Goal: Information Seeking & Learning: Learn about a topic

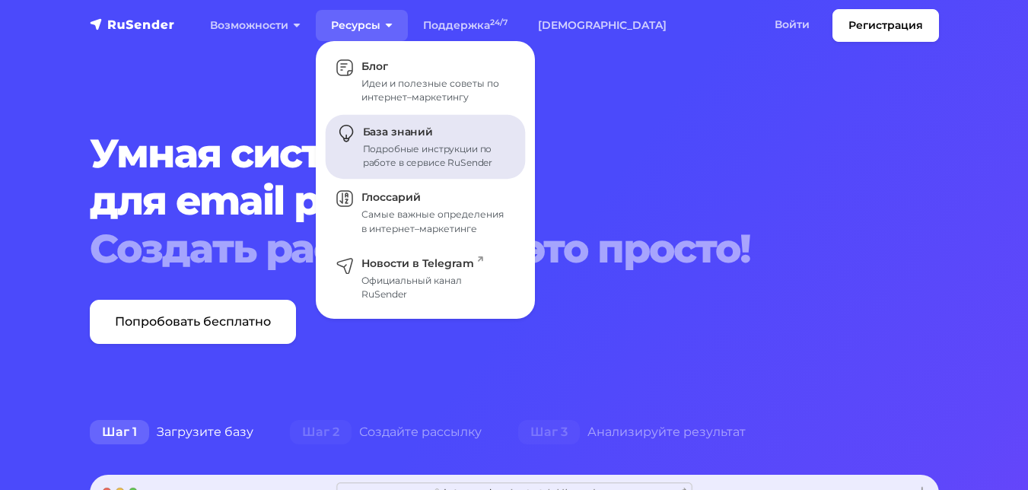
click at [394, 144] on div "Подробные инструкции по работе в сервисе RuSender" at bounding box center [435, 155] width 145 height 27
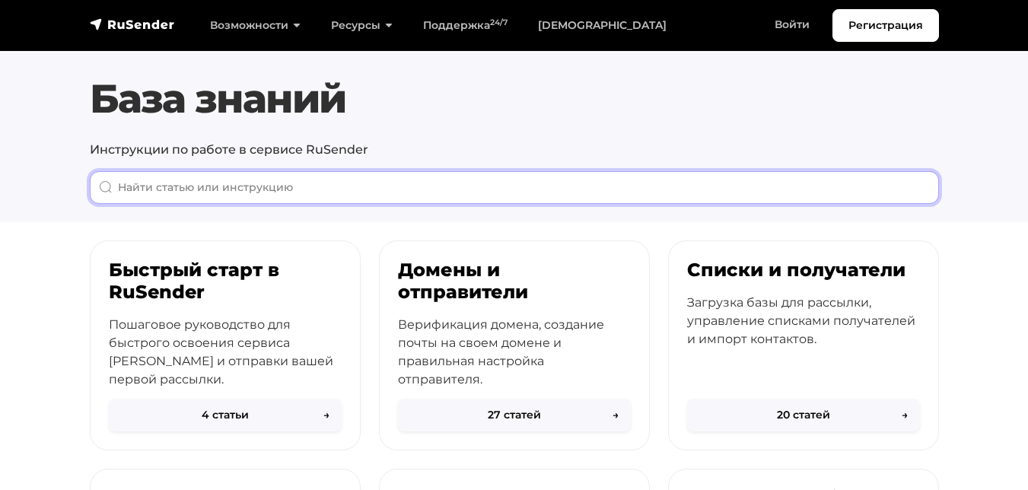
click at [144, 199] on input "When autocomplete results are available use up and down arrows to review and en…" at bounding box center [514, 187] width 849 height 33
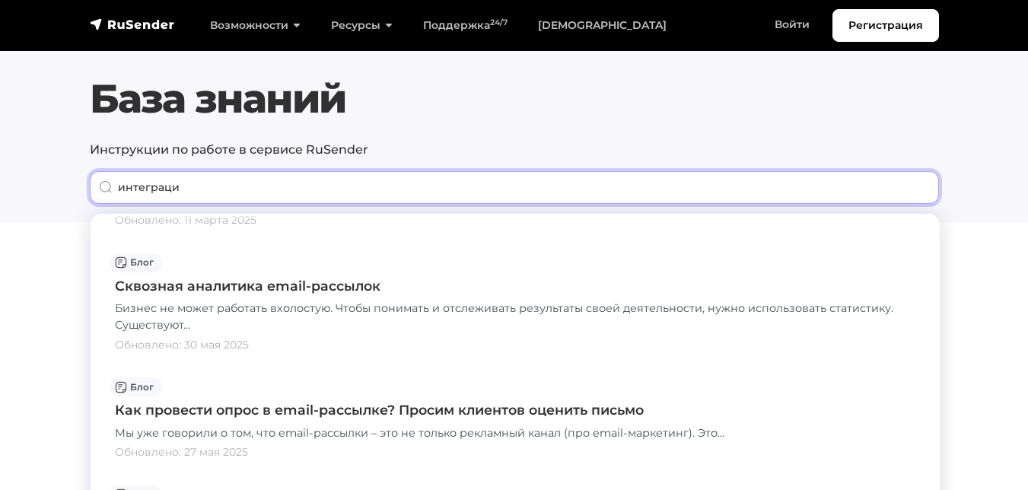
scroll to position [761, 0]
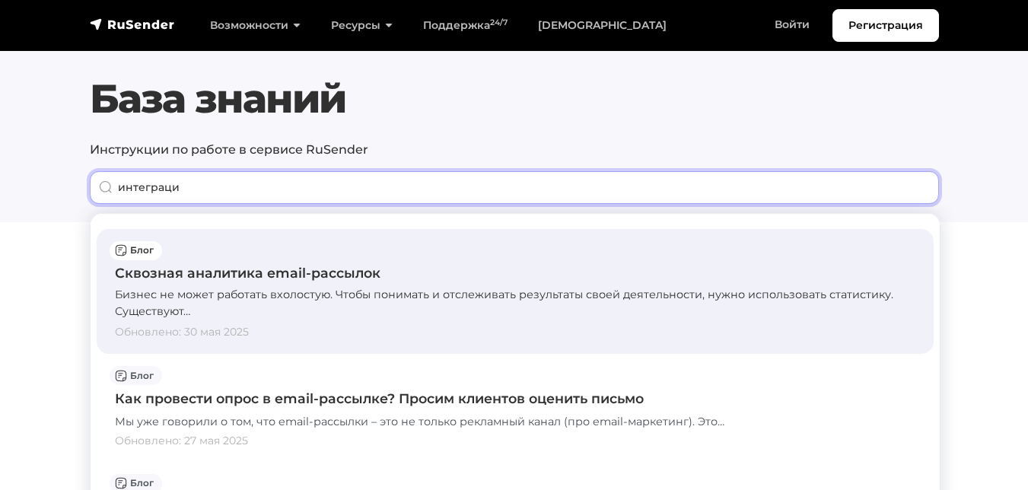
type input "интеграци"
